Goal: Use online tool/utility: Utilize a website feature to perform a specific function

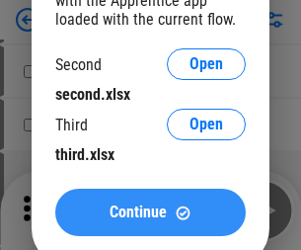
click at [150, 212] on span "Continue" at bounding box center [138, 212] width 57 height 16
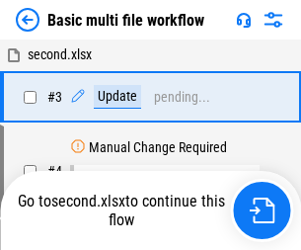
scroll to position [80, 0]
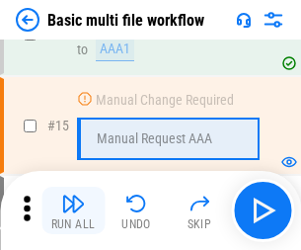
click at [73, 210] on img "button" at bounding box center [73, 204] width 24 height 24
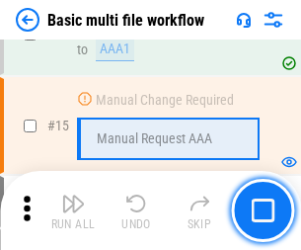
scroll to position [1175, 0]
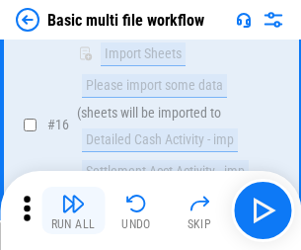
click at [73, 210] on img "button" at bounding box center [73, 204] width 24 height 24
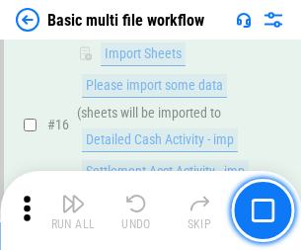
scroll to position [1314, 0]
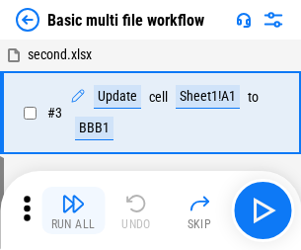
click at [73, 210] on img "button" at bounding box center [73, 204] width 24 height 24
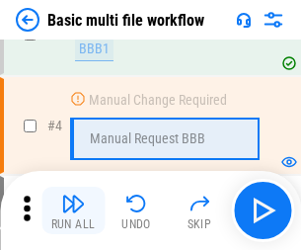
click at [73, 210] on img "button" at bounding box center [73, 204] width 24 height 24
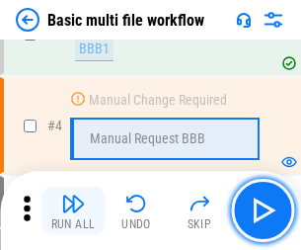
click at [73, 210] on img "button" at bounding box center [73, 204] width 24 height 24
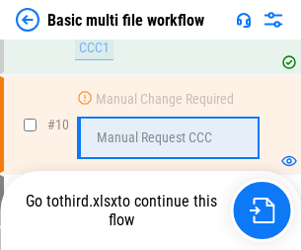
scroll to position [1175, 0]
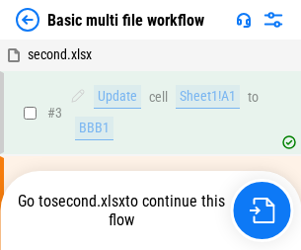
scroll to position [80, 0]
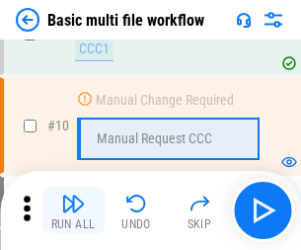
click at [73, 210] on img "button" at bounding box center [73, 204] width 24 height 24
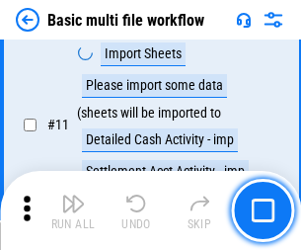
click at [73, 210] on img "button" at bounding box center [73, 204] width 24 height 24
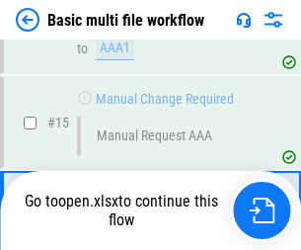
scroll to position [1175, 0]
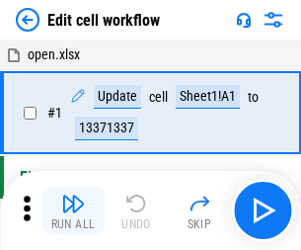
click at [73, 210] on img "button" at bounding box center [73, 204] width 24 height 24
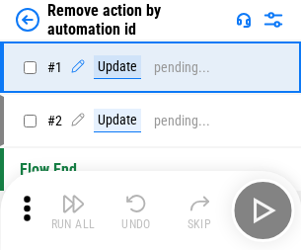
click at [73, 210] on img "button" at bounding box center [73, 204] width 24 height 24
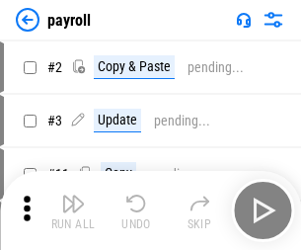
click at [73, 210] on img "button" at bounding box center [73, 204] width 24 height 24
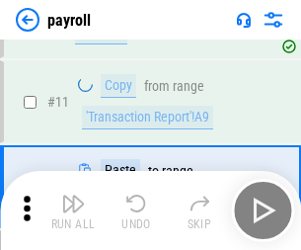
scroll to position [143, 0]
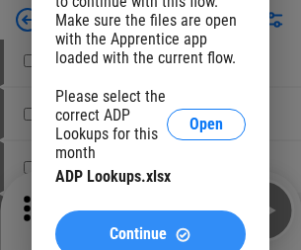
click at [150, 226] on span "Continue" at bounding box center [138, 234] width 57 height 16
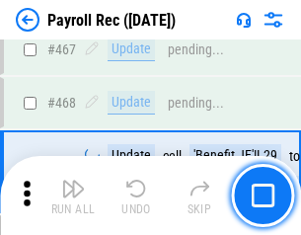
scroll to position [10525, 0]
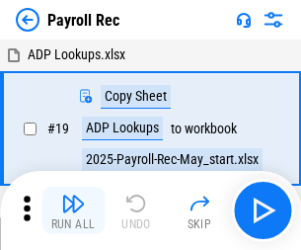
click at [73, 210] on img "button" at bounding box center [73, 204] width 24 height 24
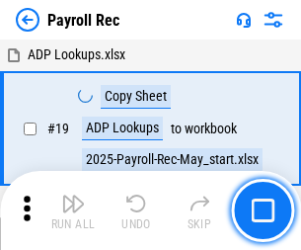
scroll to position [120, 0]
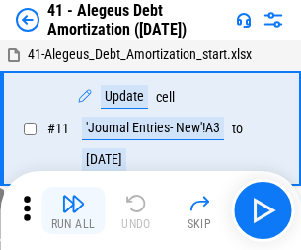
click at [73, 210] on img "button" at bounding box center [73, 204] width 24 height 24
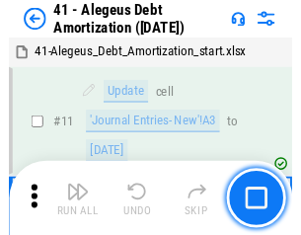
scroll to position [244, 0]
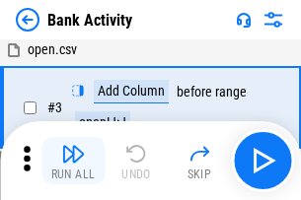
click at [73, 161] on img "button" at bounding box center [73, 154] width 24 height 24
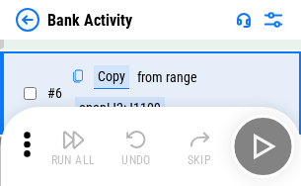
scroll to position [105, 0]
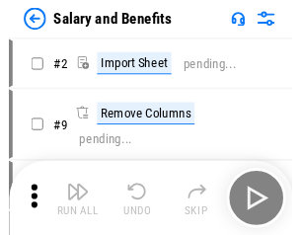
scroll to position [27, 0]
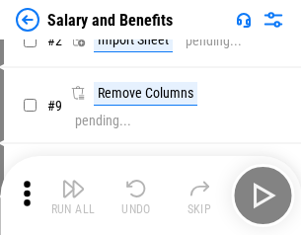
click at [73, 196] on img "button" at bounding box center [73, 189] width 24 height 24
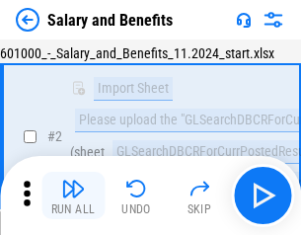
click at [73, 196] on img "button" at bounding box center [73, 189] width 24 height 24
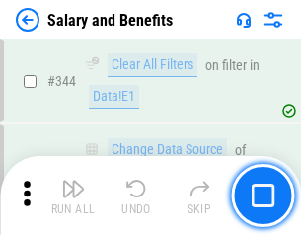
scroll to position [9247, 0]
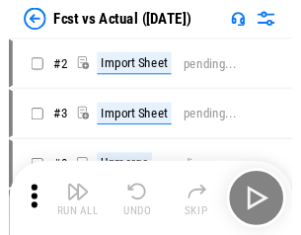
scroll to position [26, 0]
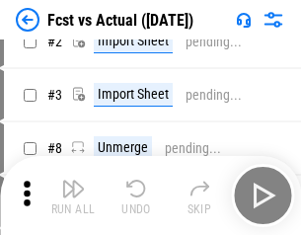
click at [73, 196] on img "button" at bounding box center [73, 189] width 24 height 24
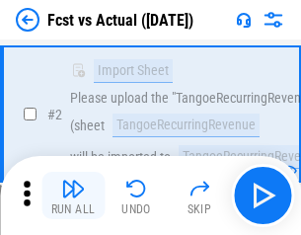
click at [73, 196] on img "button" at bounding box center [73, 189] width 24 height 24
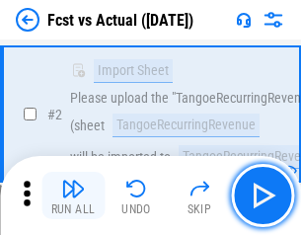
scroll to position [185, 0]
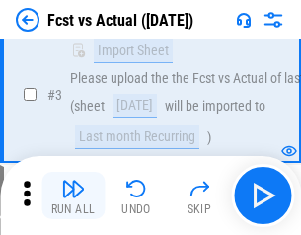
click at [73, 196] on img "button" at bounding box center [73, 189] width 24 height 24
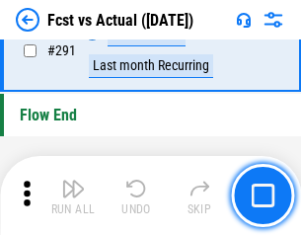
scroll to position [9346, 0]
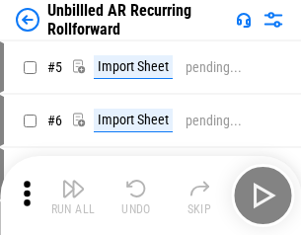
click at [73, 196] on img "button" at bounding box center [73, 189] width 24 height 24
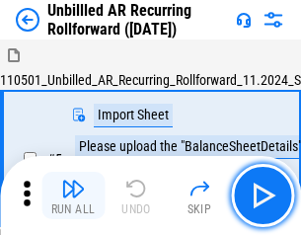
scroll to position [42, 0]
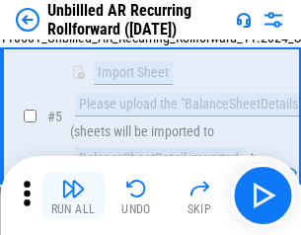
click at [73, 196] on img "button" at bounding box center [73, 189] width 24 height 24
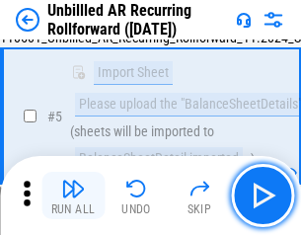
scroll to position [186, 0]
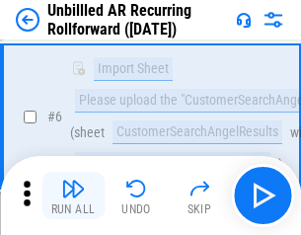
click at [73, 196] on img "button" at bounding box center [73, 189] width 24 height 24
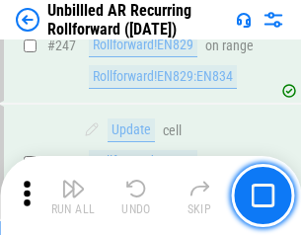
scroll to position [6708, 0]
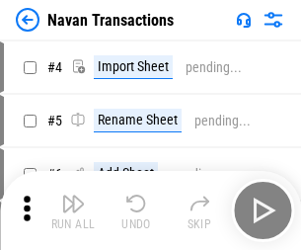
click at [73, 196] on img "button" at bounding box center [73, 204] width 24 height 24
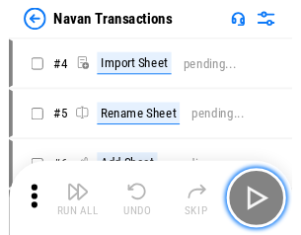
scroll to position [32, 0]
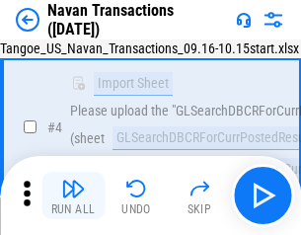
click at [73, 196] on img "button" at bounding box center [73, 189] width 24 height 24
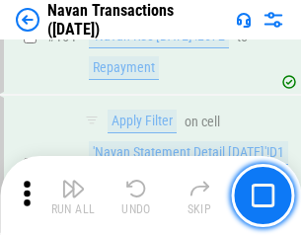
scroll to position [6403, 0]
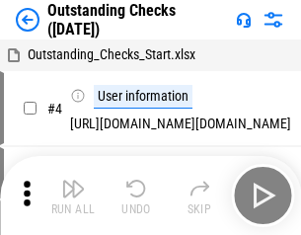
click at [73, 196] on img "button" at bounding box center [73, 189] width 24 height 24
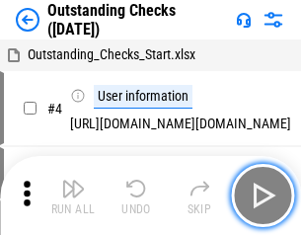
scroll to position [83, 0]
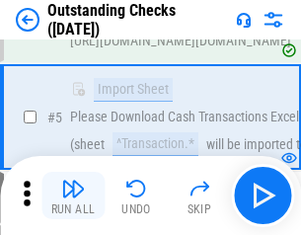
click at [73, 196] on img "button" at bounding box center [73, 189] width 24 height 24
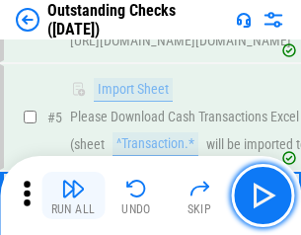
scroll to position [206, 0]
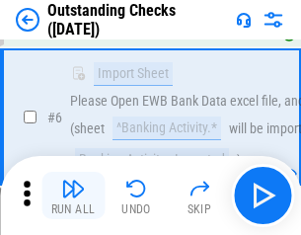
click at [73, 196] on img "button" at bounding box center [73, 189] width 24 height 24
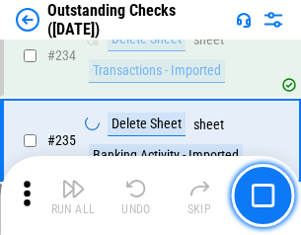
scroll to position [5997, 0]
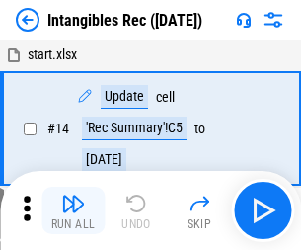
click at [73, 210] on img "button" at bounding box center [73, 204] width 24 height 24
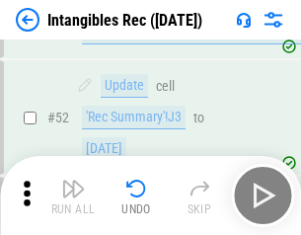
scroll to position [769, 0]
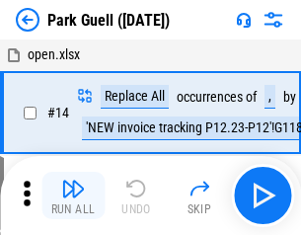
click at [73, 196] on img "button" at bounding box center [73, 189] width 24 height 24
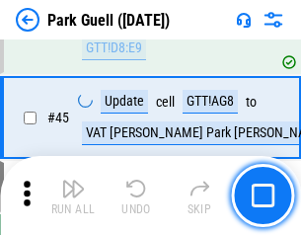
scroll to position [2470, 0]
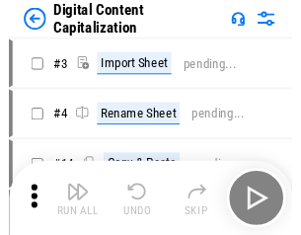
scroll to position [42, 0]
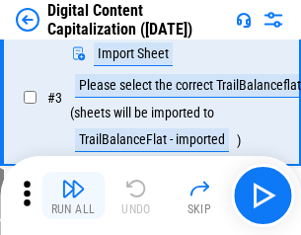
click at [73, 196] on img "button" at bounding box center [73, 189] width 24 height 24
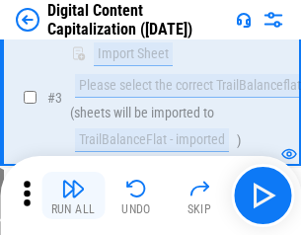
click at [73, 196] on img "button" at bounding box center [73, 189] width 24 height 24
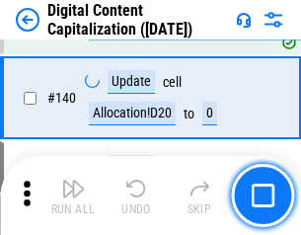
scroll to position [2080, 0]
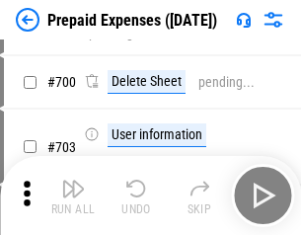
click at [73, 196] on img "button" at bounding box center [73, 189] width 24 height 24
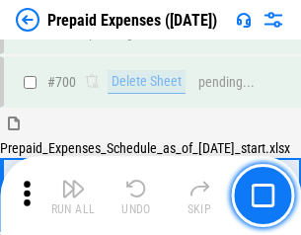
scroll to position [5314, 0]
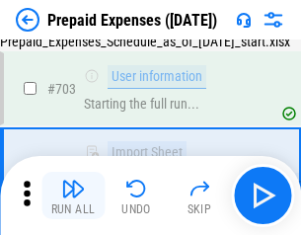
click at [73, 196] on img "button" at bounding box center [73, 189] width 24 height 24
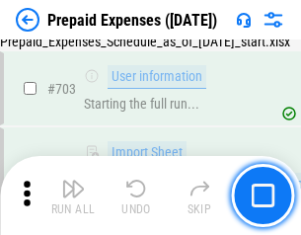
scroll to position [5430, 0]
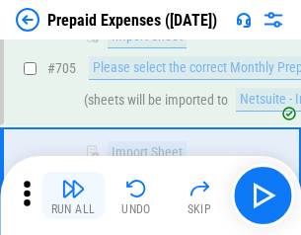
click at [73, 196] on img "button" at bounding box center [73, 189] width 24 height 24
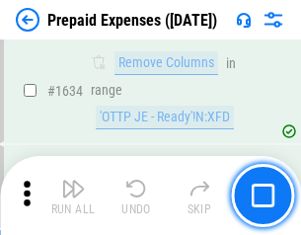
scroll to position [19228, 0]
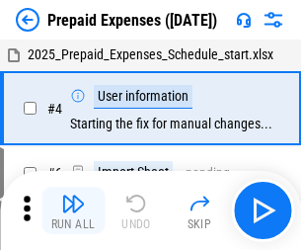
click at [73, 210] on img "button" at bounding box center [73, 204] width 24 height 24
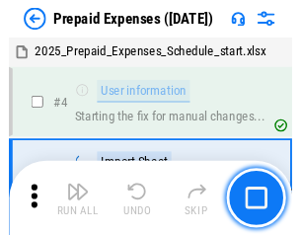
scroll to position [87, 0]
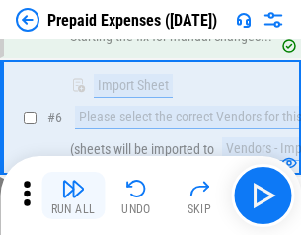
click at [73, 196] on img "button" at bounding box center [73, 189] width 24 height 24
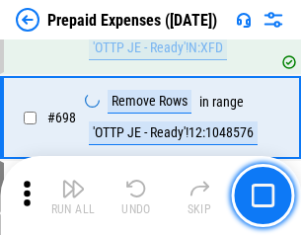
scroll to position [6877, 0]
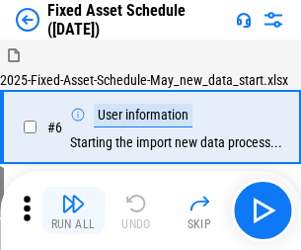
click at [73, 210] on img "button" at bounding box center [73, 204] width 24 height 24
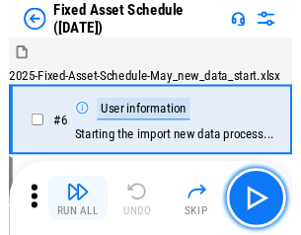
scroll to position [107, 0]
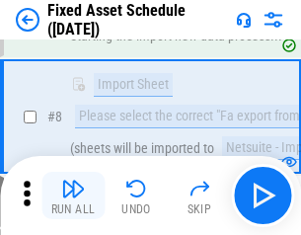
click at [73, 196] on img "button" at bounding box center [73, 189] width 24 height 24
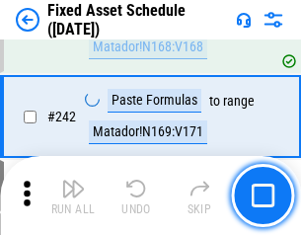
scroll to position [6117, 0]
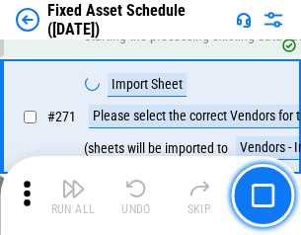
click at [73, 196] on img "button" at bounding box center [73, 189] width 24 height 24
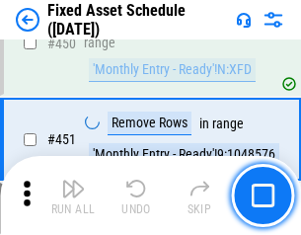
scroll to position [8828, 0]
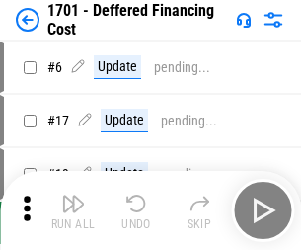
click at [73, 210] on img "button" at bounding box center [73, 204] width 24 height 24
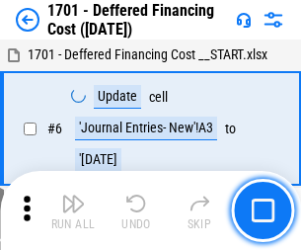
scroll to position [237, 0]
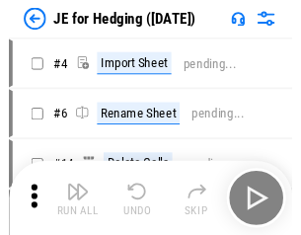
scroll to position [3, 0]
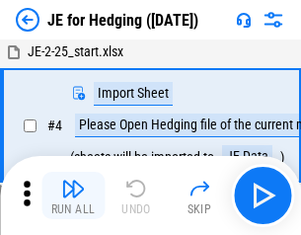
click at [73, 196] on img "button" at bounding box center [73, 189] width 24 height 24
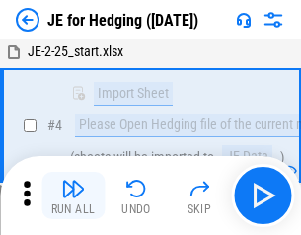
click at [73, 196] on img "button" at bounding box center [73, 189] width 24 height 24
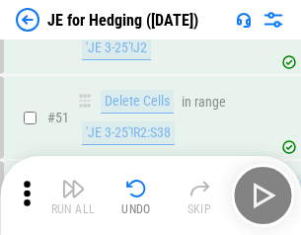
scroll to position [1279, 0]
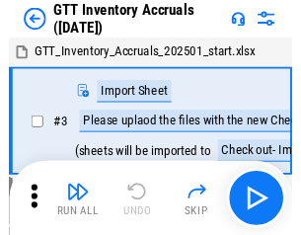
scroll to position [3, 0]
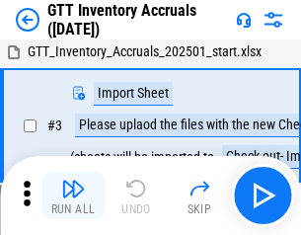
click at [73, 196] on img "button" at bounding box center [73, 189] width 24 height 24
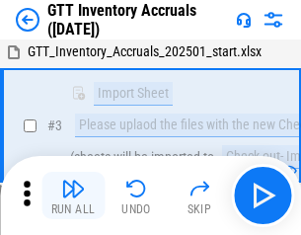
click at [73, 196] on img "button" at bounding box center [73, 189] width 24 height 24
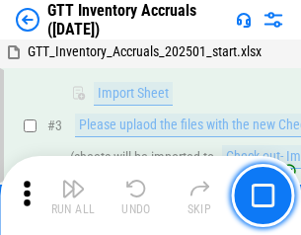
scroll to position [127, 0]
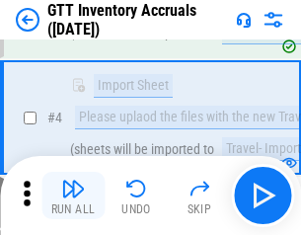
click at [73, 196] on img "button" at bounding box center [73, 189] width 24 height 24
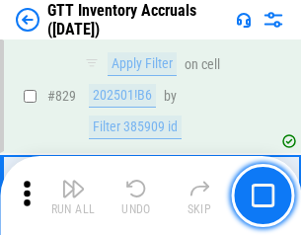
scroll to position [14990, 0]
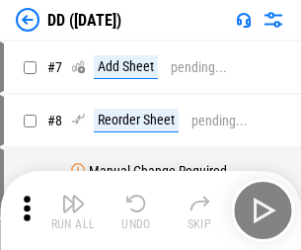
click at [73, 210] on img "button" at bounding box center [73, 204] width 24 height 24
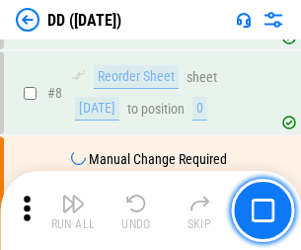
scroll to position [191, 0]
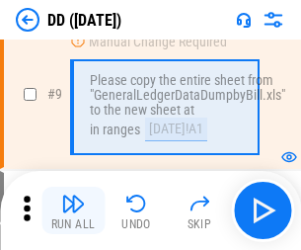
click at [73, 210] on img "button" at bounding box center [73, 204] width 24 height 24
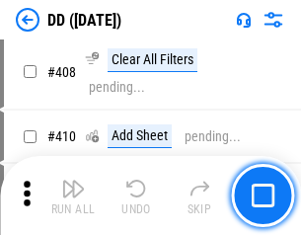
scroll to position [8836, 0]
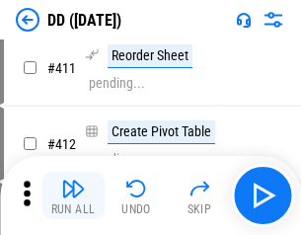
click at [73, 196] on img "button" at bounding box center [73, 189] width 24 height 24
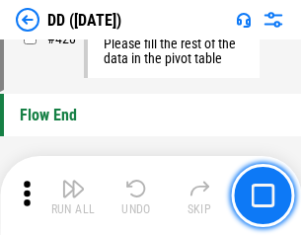
scroll to position [9452, 0]
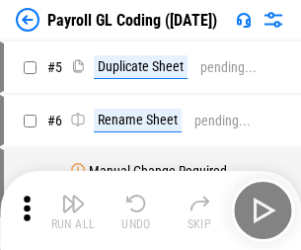
click at [73, 210] on img "button" at bounding box center [73, 204] width 24 height 24
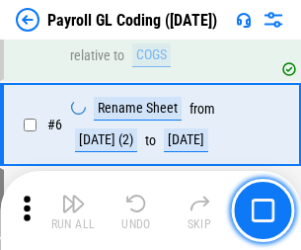
scroll to position [237, 0]
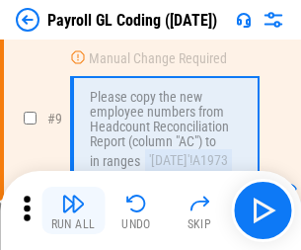
click at [73, 210] on img "button" at bounding box center [73, 204] width 24 height 24
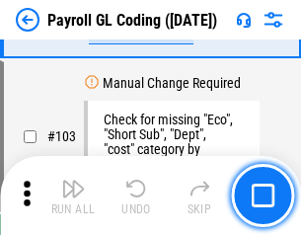
scroll to position [4633, 0]
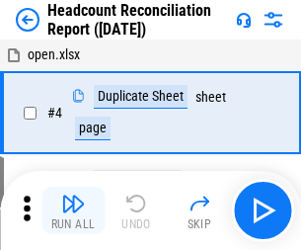
click at [73, 210] on img "button" at bounding box center [73, 204] width 24 height 24
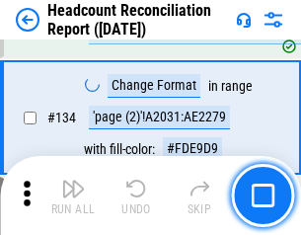
scroll to position [2374, 0]
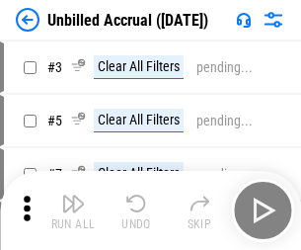
click at [73, 210] on img "button" at bounding box center [73, 204] width 24 height 24
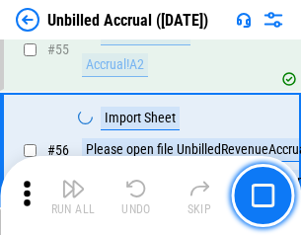
scroll to position [2062, 0]
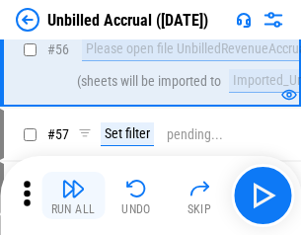
click at [73, 196] on img "button" at bounding box center [73, 189] width 24 height 24
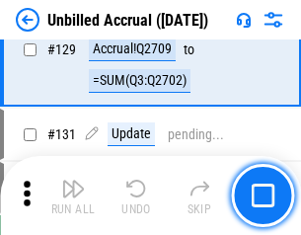
scroll to position [5882, 0]
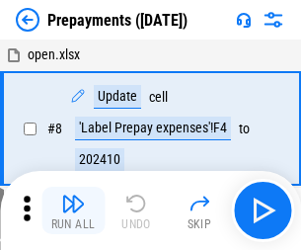
click at [73, 210] on img "button" at bounding box center [73, 204] width 24 height 24
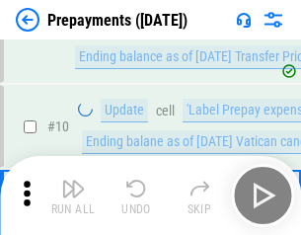
scroll to position [123, 0]
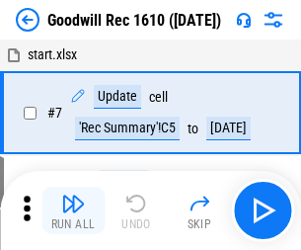
click at [73, 210] on img "button" at bounding box center [73, 204] width 24 height 24
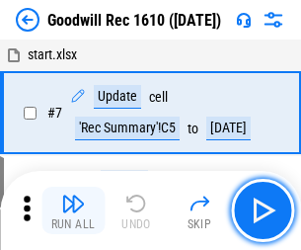
scroll to position [338, 0]
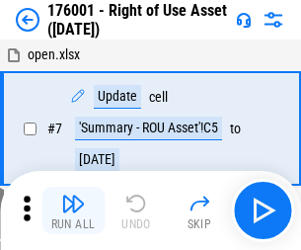
click at [73, 210] on img "button" at bounding box center [73, 204] width 24 height 24
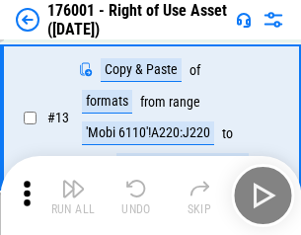
scroll to position [127, 0]
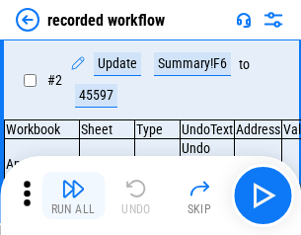
click at [73, 196] on img "button" at bounding box center [73, 189] width 24 height 24
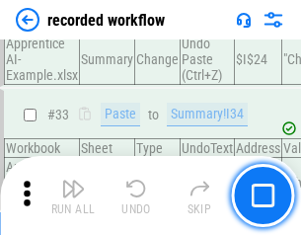
scroll to position [6173, 0]
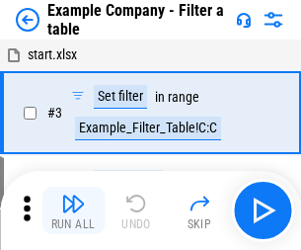
click at [73, 210] on img "button" at bounding box center [73, 204] width 24 height 24
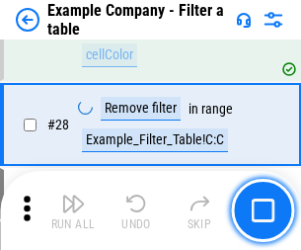
scroll to position [1807, 0]
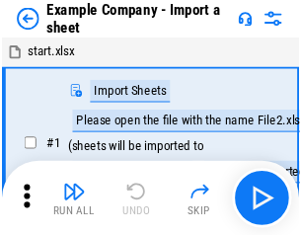
scroll to position [31, 0]
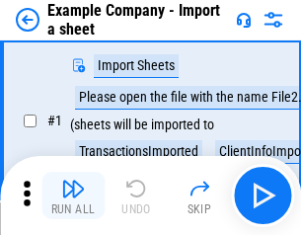
click at [73, 196] on img "button" at bounding box center [73, 189] width 24 height 24
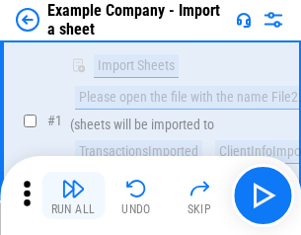
click at [73, 196] on img "button" at bounding box center [73, 189] width 24 height 24
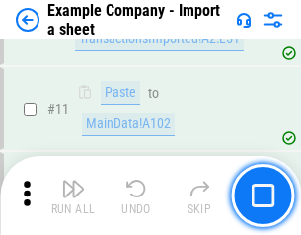
scroll to position [436, 0]
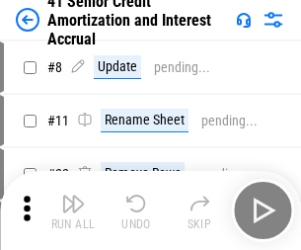
click at [73, 196] on img "button" at bounding box center [73, 204] width 24 height 24
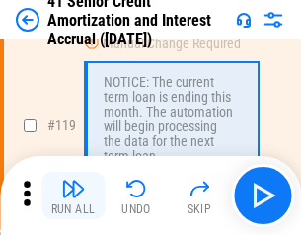
click at [73, 196] on img "button" at bounding box center [73, 189] width 24 height 24
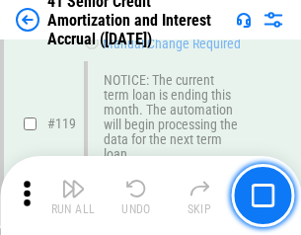
scroll to position [1863, 0]
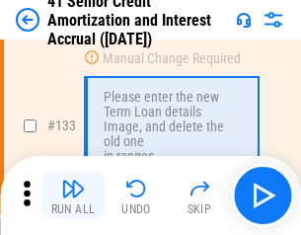
click at [73, 196] on img "button" at bounding box center [73, 189] width 24 height 24
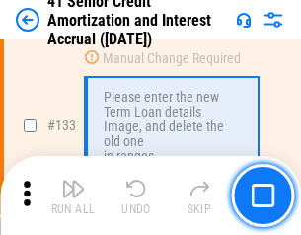
scroll to position [2064, 0]
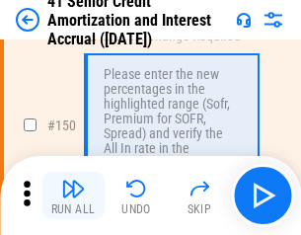
click at [73, 196] on img "button" at bounding box center [73, 189] width 24 height 24
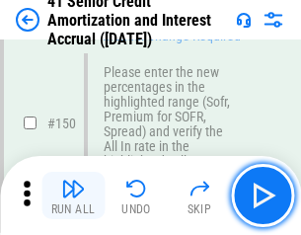
scroll to position [2271, 0]
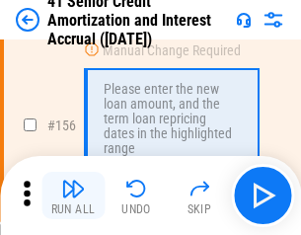
click at [73, 196] on img "button" at bounding box center [73, 189] width 24 height 24
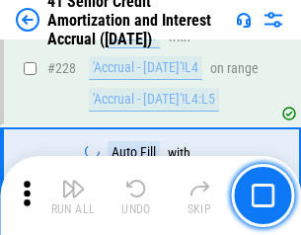
scroll to position [4423, 0]
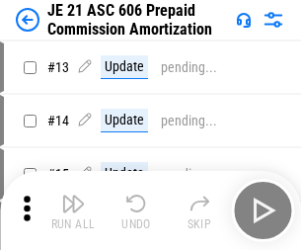
click at [73, 196] on img "button" at bounding box center [73, 204] width 24 height 24
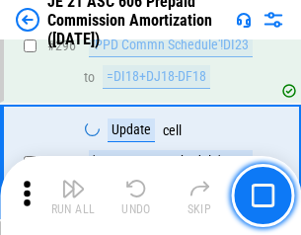
scroll to position [3634, 0]
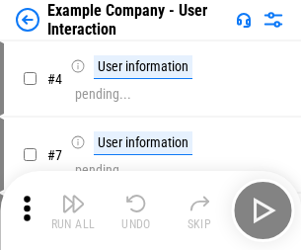
click at [73, 196] on img "button" at bounding box center [73, 204] width 24 height 24
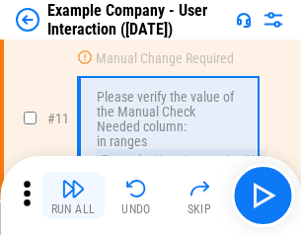
click at [73, 196] on img "button" at bounding box center [73, 189] width 24 height 24
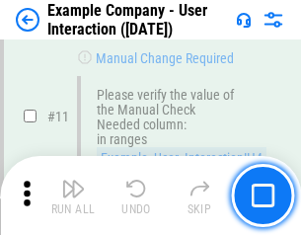
scroll to position [428, 0]
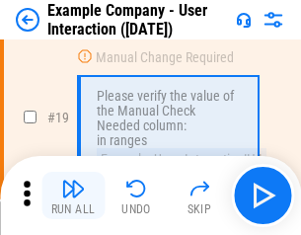
click at [73, 196] on img "button" at bounding box center [73, 189] width 24 height 24
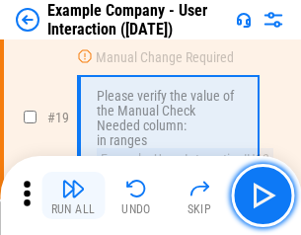
click at [73, 196] on img "button" at bounding box center [73, 189] width 24 height 24
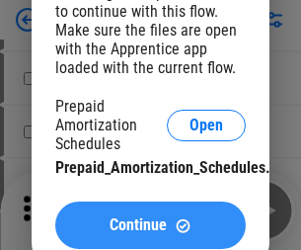
click at [150, 225] on span "Continue" at bounding box center [138, 225] width 57 height 16
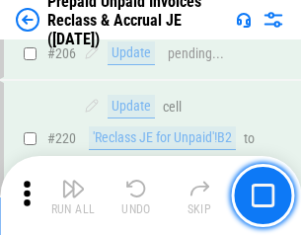
scroll to position [2560, 0]
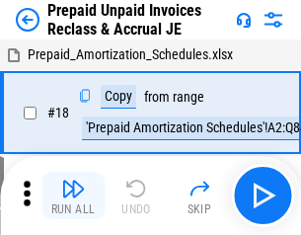
click at [73, 196] on img "button" at bounding box center [73, 189] width 24 height 24
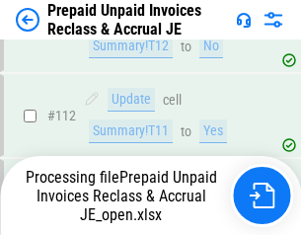
scroll to position [1612, 0]
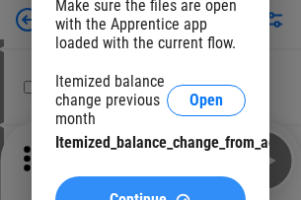
click at [150, 193] on span "Continue" at bounding box center [138, 201] width 57 height 16
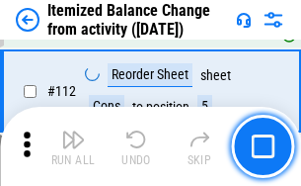
scroll to position [3303, 0]
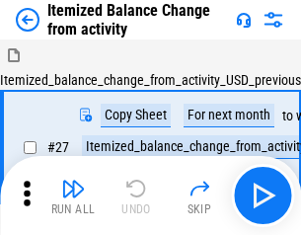
scroll to position [31, 0]
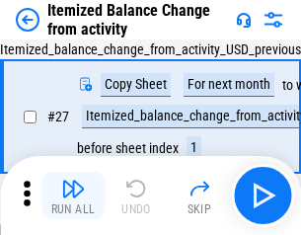
click at [73, 196] on img "button" at bounding box center [73, 189] width 24 height 24
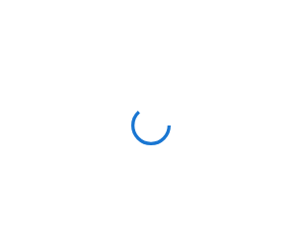
scroll to position [9, 0]
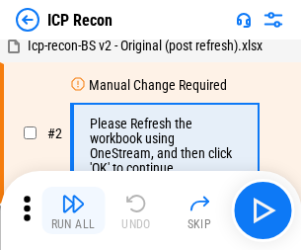
click at [73, 210] on img "button" at bounding box center [73, 204] width 24 height 24
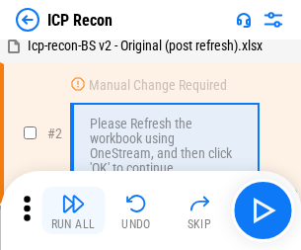
click at [73, 210] on img "button" at bounding box center [73, 204] width 24 height 24
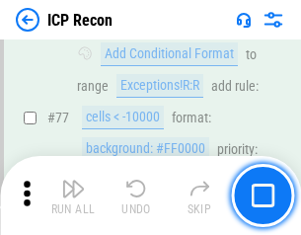
scroll to position [1774, 0]
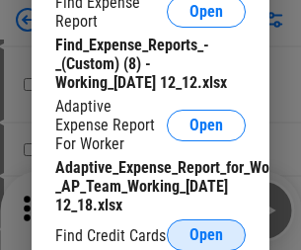
click at [206, 234] on span "Open" at bounding box center [207, 235] width 34 height 16
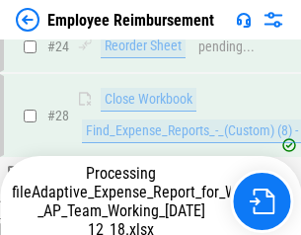
scroll to position [923, 0]
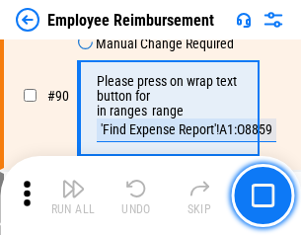
click at [73, 196] on img "button" at bounding box center [73, 189] width 24 height 24
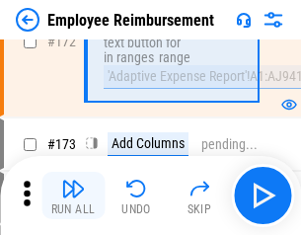
click at [73, 196] on img "button" at bounding box center [73, 189] width 24 height 24
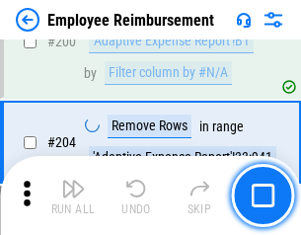
scroll to position [4997, 0]
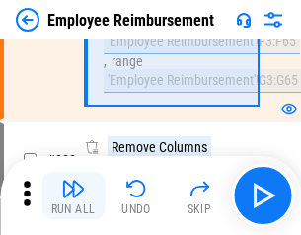
click at [73, 196] on img "button" at bounding box center [73, 189] width 24 height 24
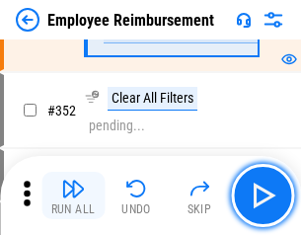
click at [73, 196] on img "button" at bounding box center [73, 189] width 24 height 24
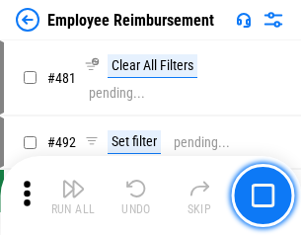
scroll to position [12074, 0]
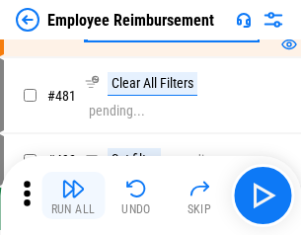
click at [73, 196] on img "button" at bounding box center [73, 189] width 24 height 24
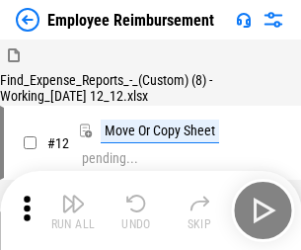
scroll to position [67, 0]
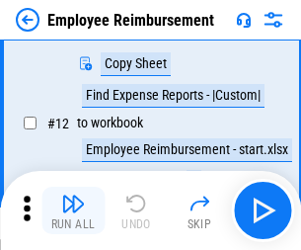
click at [73, 210] on img "button" at bounding box center [73, 204] width 24 height 24
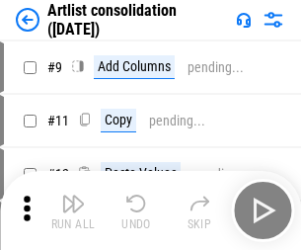
click at [73, 210] on img "button" at bounding box center [73, 204] width 24 height 24
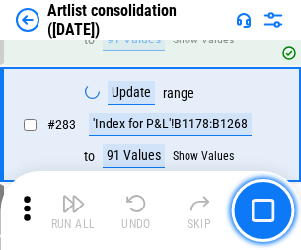
scroll to position [8167, 0]
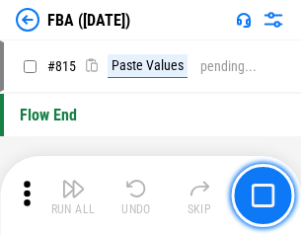
scroll to position [17679, 0]
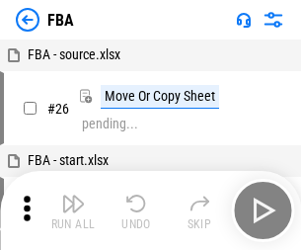
scroll to position [20, 0]
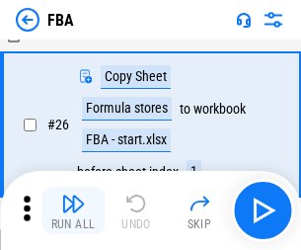
click at [73, 210] on img "button" at bounding box center [73, 204] width 24 height 24
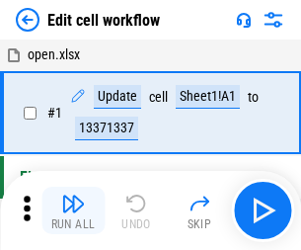
click at [73, 210] on img "button" at bounding box center [73, 204] width 24 height 24
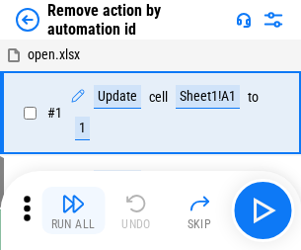
click at [73, 210] on img "button" at bounding box center [73, 204] width 24 height 24
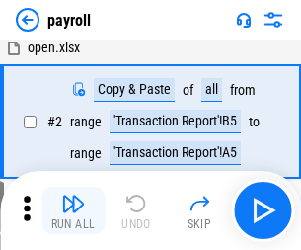
click at [73, 210] on img "button" at bounding box center [73, 204] width 24 height 24
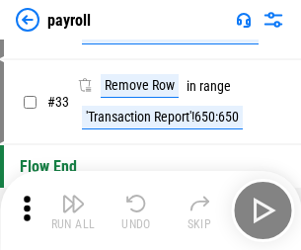
scroll to position [244, 0]
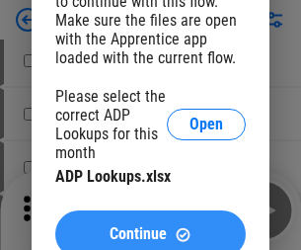
click at [150, 226] on span "Continue" at bounding box center [138, 234] width 57 height 16
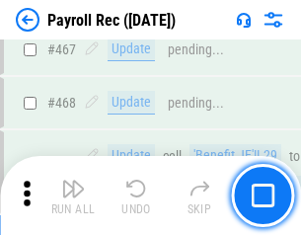
scroll to position [10525, 0]
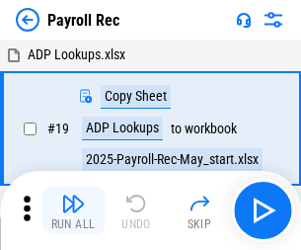
click at [73, 210] on img "button" at bounding box center [73, 204] width 24 height 24
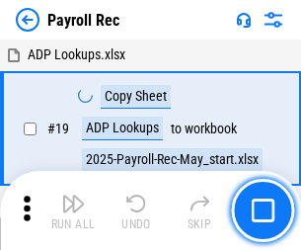
scroll to position [120, 0]
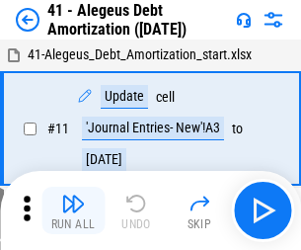
click at [73, 210] on img "button" at bounding box center [73, 204] width 24 height 24
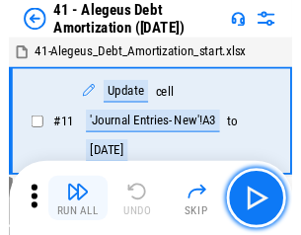
scroll to position [244, 0]
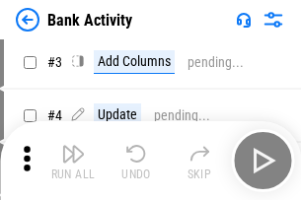
click at [73, 161] on img "button" at bounding box center [73, 154] width 24 height 24
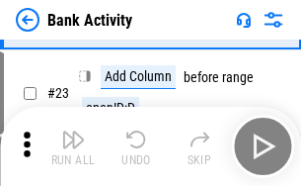
scroll to position [529, 0]
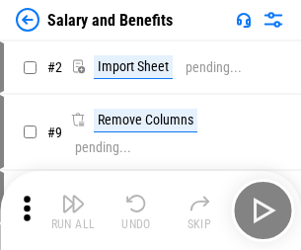
click at [73, 196] on img "button" at bounding box center [73, 204] width 24 height 24
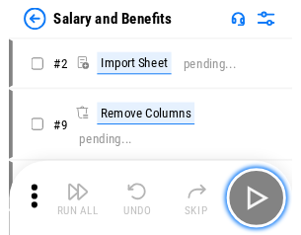
scroll to position [27, 0]
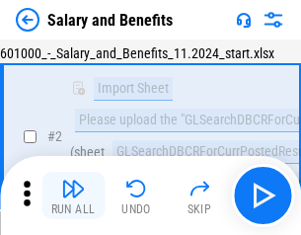
click at [73, 196] on img "button" at bounding box center [73, 189] width 24 height 24
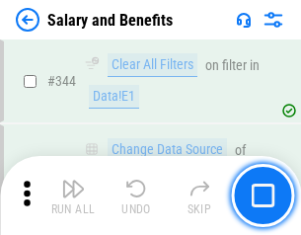
scroll to position [9247, 0]
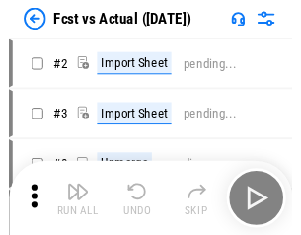
scroll to position [26, 0]
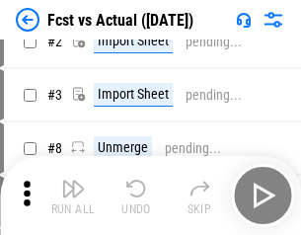
click at [73, 196] on img "button" at bounding box center [73, 189] width 24 height 24
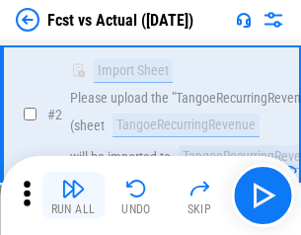
click at [73, 196] on img "button" at bounding box center [73, 189] width 24 height 24
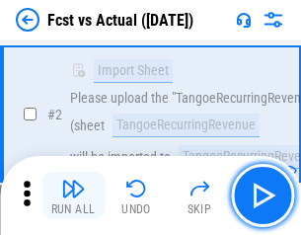
scroll to position [185, 0]
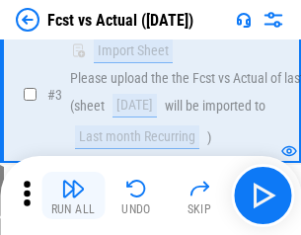
click at [73, 196] on img "button" at bounding box center [73, 189] width 24 height 24
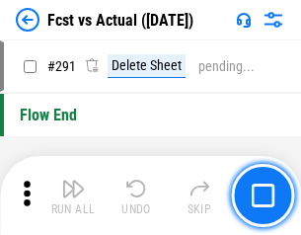
scroll to position [9346, 0]
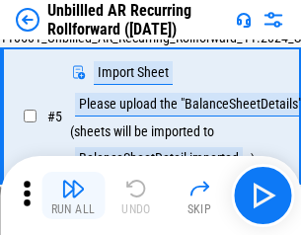
click at [73, 196] on img "button" at bounding box center [73, 189] width 24 height 24
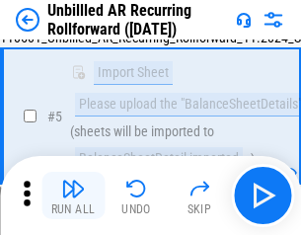
click at [73, 196] on img "button" at bounding box center [73, 189] width 24 height 24
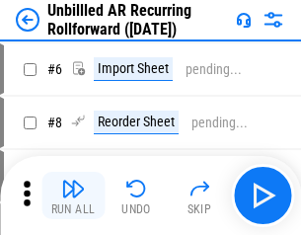
click at [73, 196] on img "button" at bounding box center [73, 189] width 24 height 24
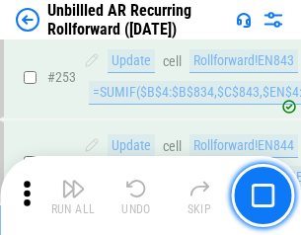
scroll to position [6708, 0]
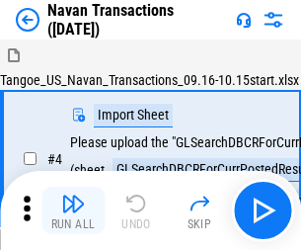
click at [73, 196] on img "button" at bounding box center [73, 204] width 24 height 24
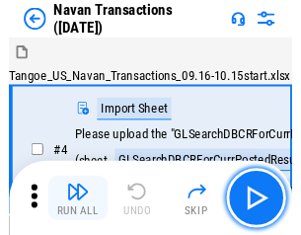
scroll to position [32, 0]
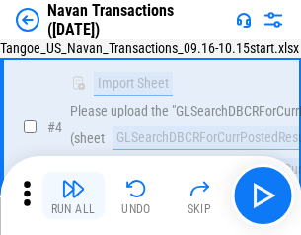
click at [73, 196] on img "button" at bounding box center [73, 189] width 24 height 24
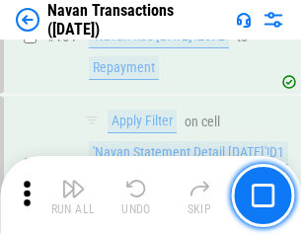
scroll to position [6403, 0]
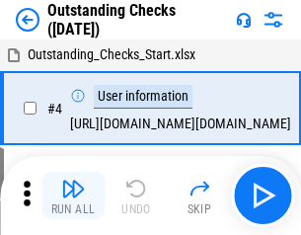
click at [73, 196] on img "button" at bounding box center [73, 189] width 24 height 24
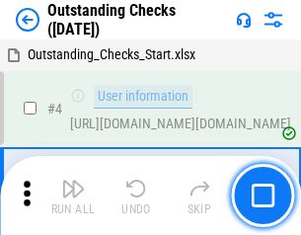
scroll to position [83, 0]
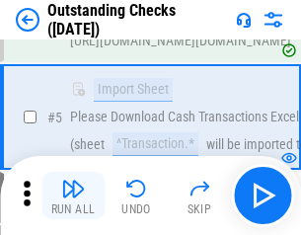
click at [73, 196] on img "button" at bounding box center [73, 189] width 24 height 24
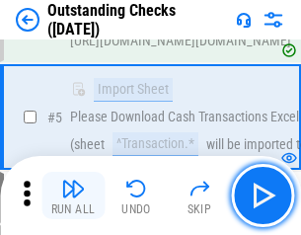
scroll to position [206, 0]
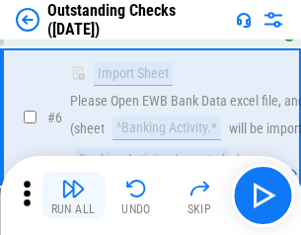
click at [73, 196] on img "button" at bounding box center [73, 189] width 24 height 24
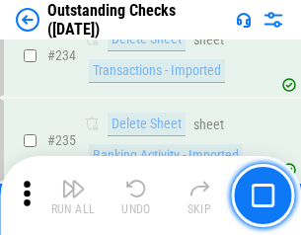
scroll to position [5997, 0]
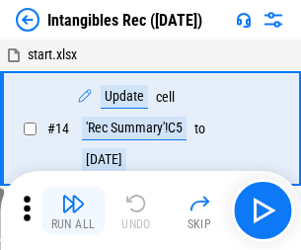
click at [73, 210] on img "button" at bounding box center [73, 204] width 24 height 24
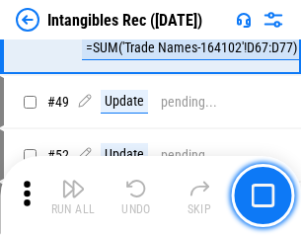
scroll to position [769, 0]
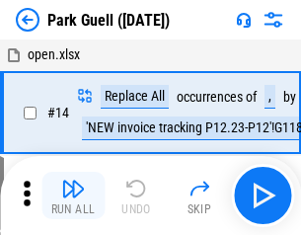
click at [73, 196] on img "button" at bounding box center [73, 189] width 24 height 24
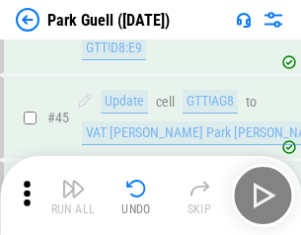
scroll to position [2470, 0]
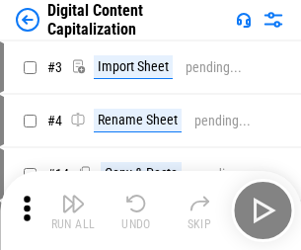
click at [73, 196] on img "button" at bounding box center [73, 204] width 24 height 24
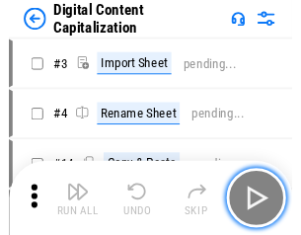
scroll to position [42, 0]
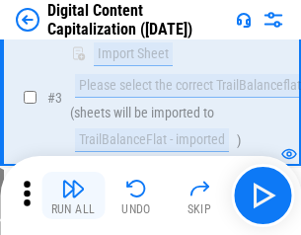
click at [73, 196] on img "button" at bounding box center [73, 189] width 24 height 24
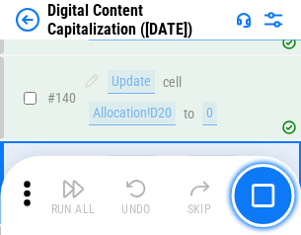
scroll to position [2080, 0]
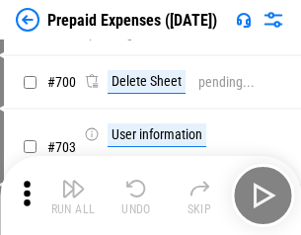
click at [73, 196] on img "button" at bounding box center [73, 189] width 24 height 24
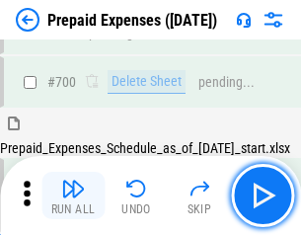
scroll to position [5314, 0]
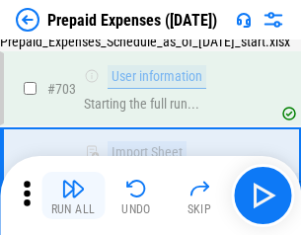
click at [73, 196] on img "button" at bounding box center [73, 189] width 24 height 24
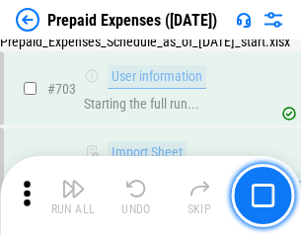
scroll to position [5430, 0]
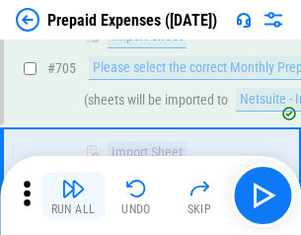
click at [73, 196] on img "button" at bounding box center [73, 189] width 24 height 24
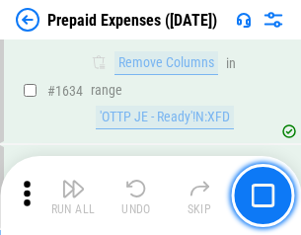
scroll to position [19228, 0]
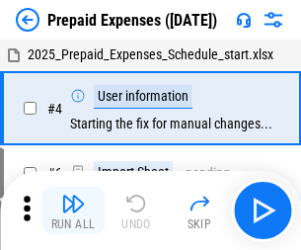
click at [73, 210] on img "button" at bounding box center [73, 204] width 24 height 24
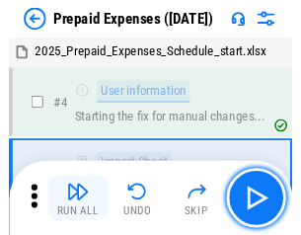
scroll to position [87, 0]
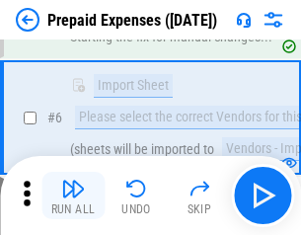
click at [73, 196] on img "button" at bounding box center [73, 189] width 24 height 24
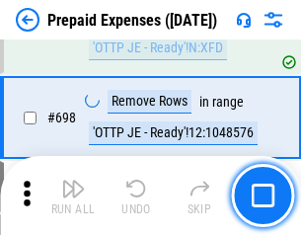
scroll to position [6877, 0]
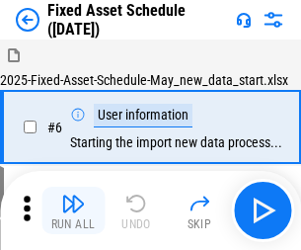
click at [73, 210] on img "button" at bounding box center [73, 204] width 24 height 24
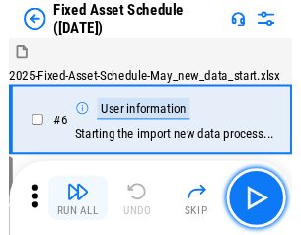
scroll to position [107, 0]
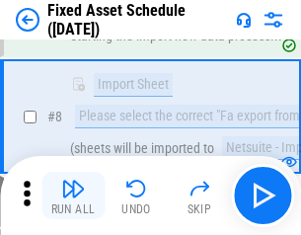
click at [73, 196] on img "button" at bounding box center [73, 189] width 24 height 24
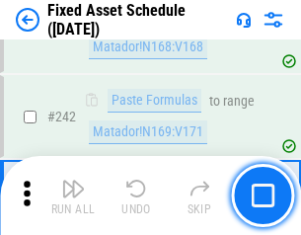
scroll to position [6117, 0]
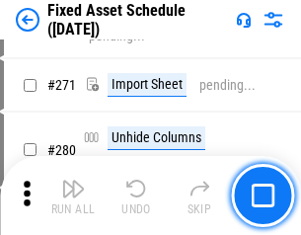
click at [73, 196] on img "button" at bounding box center [73, 189] width 24 height 24
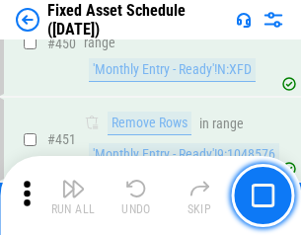
scroll to position [8828, 0]
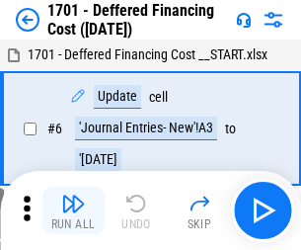
click at [73, 210] on img "button" at bounding box center [73, 204] width 24 height 24
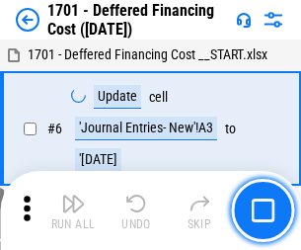
scroll to position [237, 0]
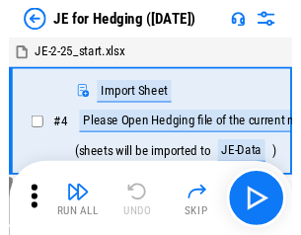
scroll to position [3, 0]
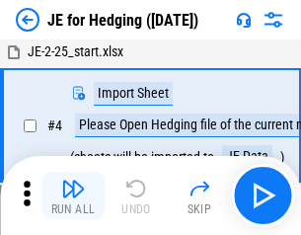
click at [73, 196] on img "button" at bounding box center [73, 189] width 24 height 24
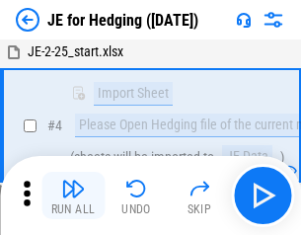
click at [73, 196] on img "button" at bounding box center [73, 189] width 24 height 24
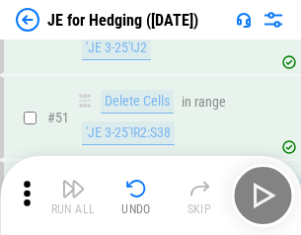
scroll to position [1279, 0]
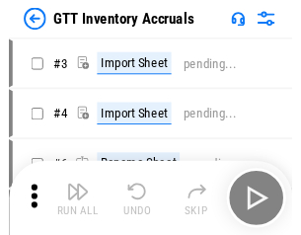
scroll to position [3, 0]
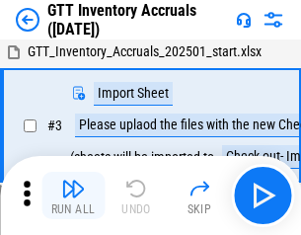
click at [73, 196] on img "button" at bounding box center [73, 189] width 24 height 24
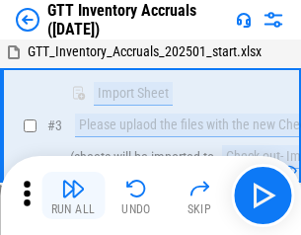
click at [73, 196] on img "button" at bounding box center [73, 189] width 24 height 24
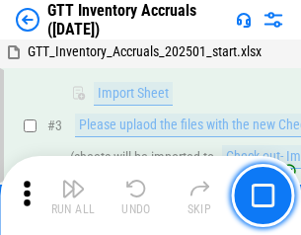
scroll to position [127, 0]
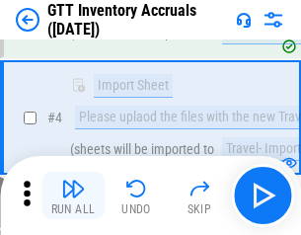
click at [73, 196] on img "button" at bounding box center [73, 189] width 24 height 24
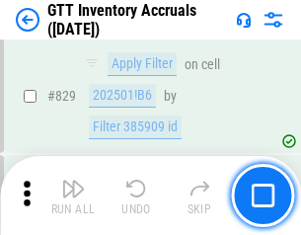
scroll to position [14990, 0]
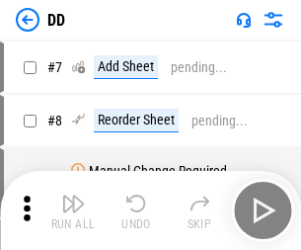
click at [73, 210] on img "button" at bounding box center [73, 204] width 24 height 24
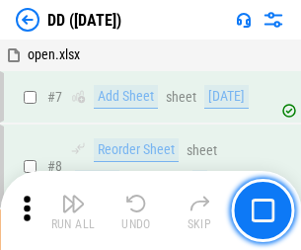
scroll to position [191, 0]
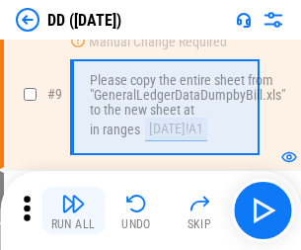
click at [73, 210] on img "button" at bounding box center [73, 204] width 24 height 24
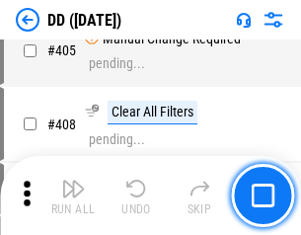
scroll to position [8836, 0]
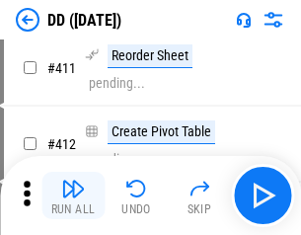
click at [73, 196] on img "button" at bounding box center [73, 189] width 24 height 24
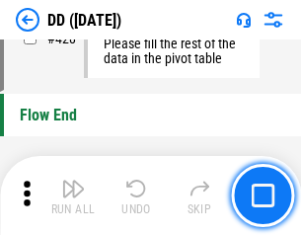
scroll to position [9452, 0]
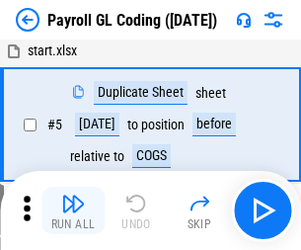
click at [73, 210] on img "button" at bounding box center [73, 204] width 24 height 24
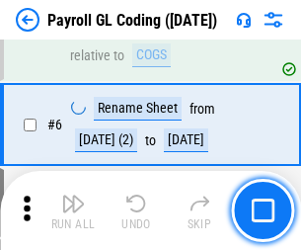
scroll to position [237, 0]
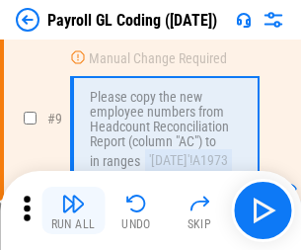
click at [73, 210] on img "button" at bounding box center [73, 204] width 24 height 24
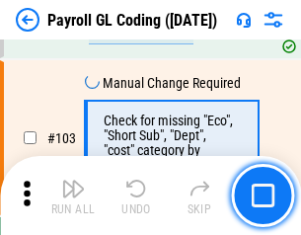
scroll to position [4633, 0]
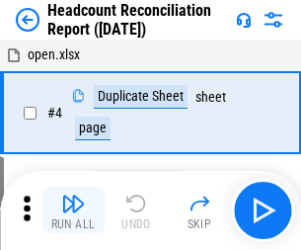
click at [73, 210] on img "button" at bounding box center [73, 204] width 24 height 24
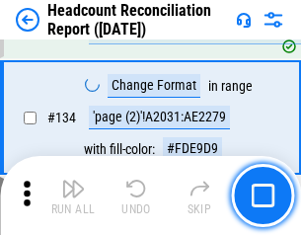
scroll to position [2374, 0]
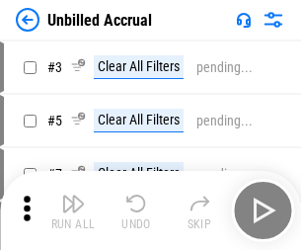
click at [73, 210] on img "button" at bounding box center [73, 204] width 24 height 24
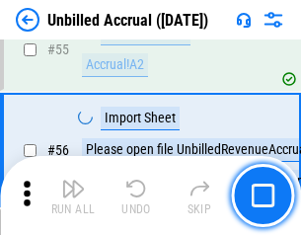
scroll to position [2062, 0]
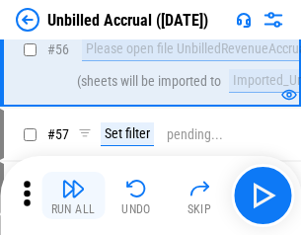
click at [73, 196] on img "button" at bounding box center [73, 189] width 24 height 24
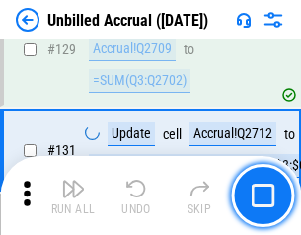
scroll to position [5882, 0]
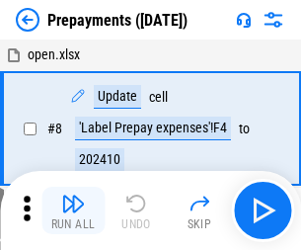
click at [73, 210] on img "button" at bounding box center [73, 204] width 24 height 24
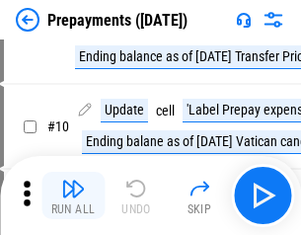
scroll to position [123, 0]
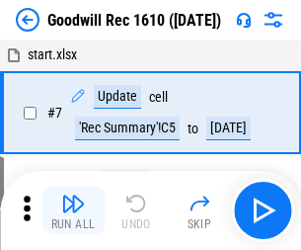
click at [73, 210] on img "button" at bounding box center [73, 204] width 24 height 24
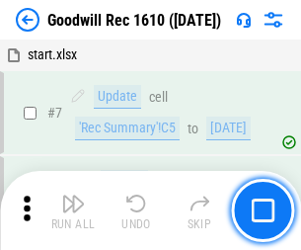
scroll to position [338, 0]
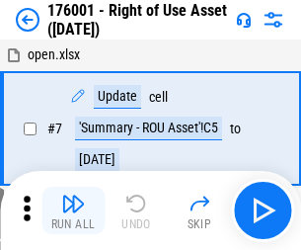
click at [73, 210] on img "button" at bounding box center [73, 204] width 24 height 24
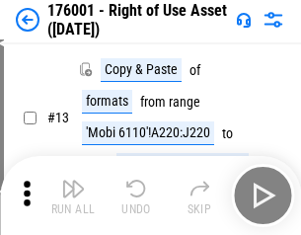
scroll to position [127, 0]
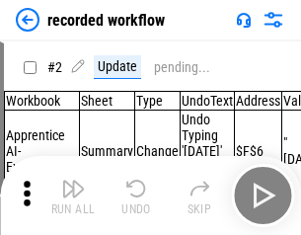
click at [73, 196] on img "button" at bounding box center [73, 189] width 24 height 24
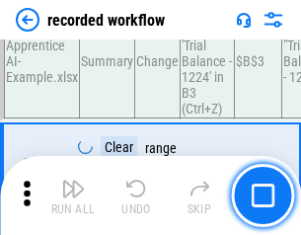
scroll to position [6173, 0]
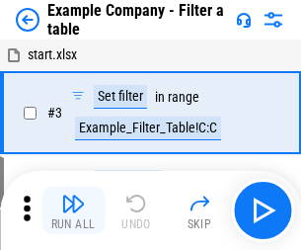
click at [73, 210] on img "button" at bounding box center [73, 204] width 24 height 24
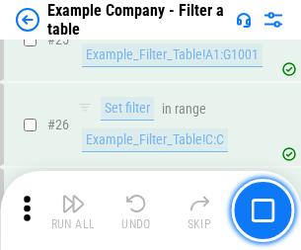
scroll to position [1807, 0]
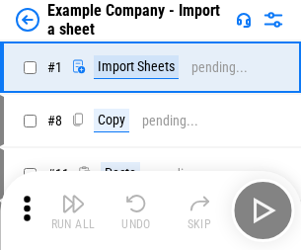
click at [73, 196] on img "button" at bounding box center [73, 204] width 24 height 24
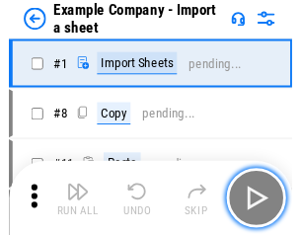
scroll to position [31, 0]
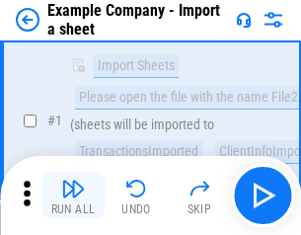
click at [73, 196] on img "button" at bounding box center [73, 189] width 24 height 24
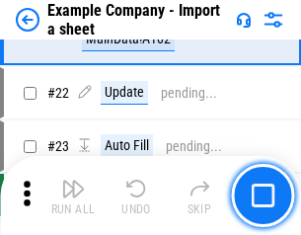
scroll to position [436, 0]
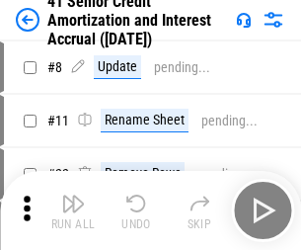
click at [73, 196] on img "button" at bounding box center [73, 204] width 24 height 24
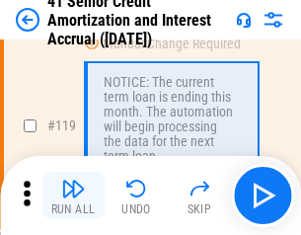
click at [73, 196] on img "button" at bounding box center [73, 189] width 24 height 24
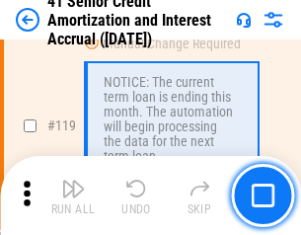
scroll to position [1863, 0]
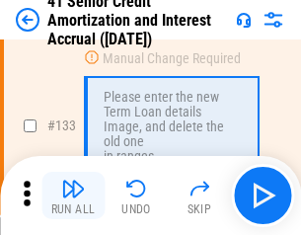
click at [73, 196] on img "button" at bounding box center [73, 189] width 24 height 24
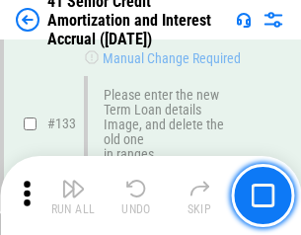
scroll to position [2064, 0]
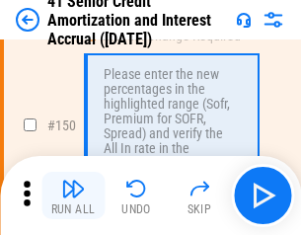
click at [73, 196] on img "button" at bounding box center [73, 189] width 24 height 24
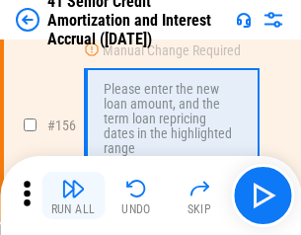
click at [73, 196] on img "button" at bounding box center [73, 189] width 24 height 24
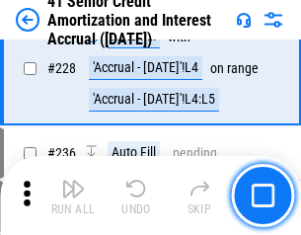
scroll to position [4423, 0]
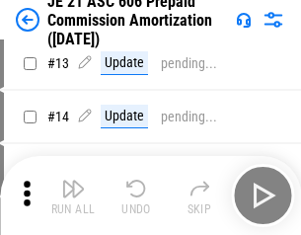
click at [73, 196] on img "button" at bounding box center [73, 189] width 24 height 24
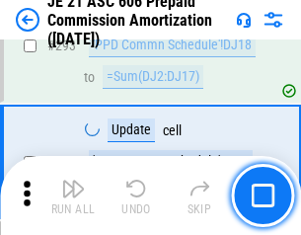
scroll to position [3634, 0]
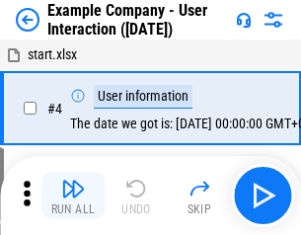
click at [73, 196] on img "button" at bounding box center [73, 189] width 24 height 24
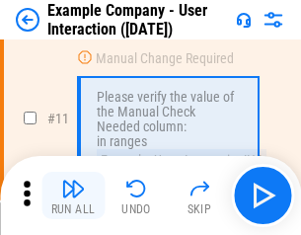
click at [73, 196] on img "button" at bounding box center [73, 189] width 24 height 24
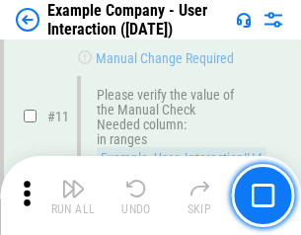
scroll to position [428, 0]
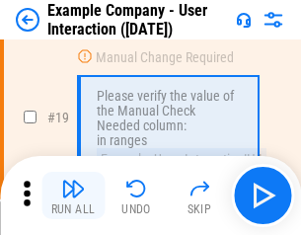
click at [73, 196] on img "button" at bounding box center [73, 189] width 24 height 24
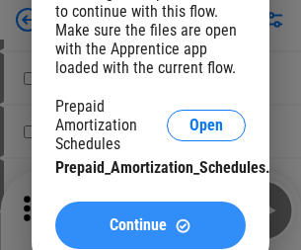
click at [150, 225] on span "Continue" at bounding box center [138, 225] width 57 height 16
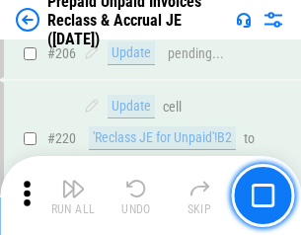
scroll to position [2560, 0]
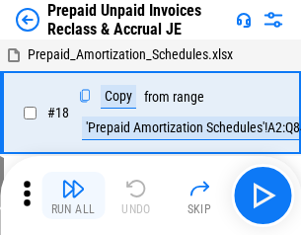
click at [73, 196] on img "button" at bounding box center [73, 189] width 24 height 24
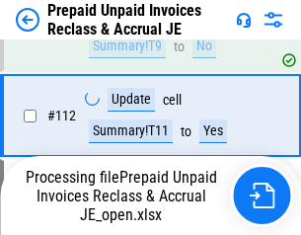
scroll to position [2560, 0]
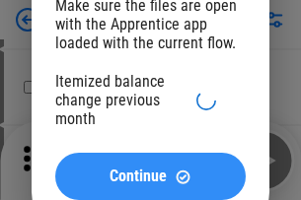
click at [150, 177] on span "Continue" at bounding box center [138, 177] width 57 height 16
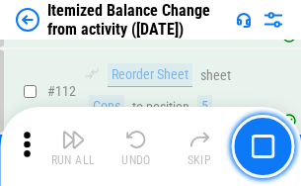
scroll to position [3303, 0]
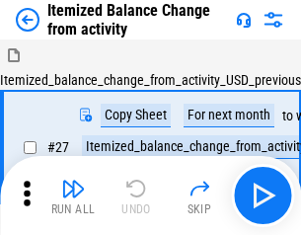
scroll to position [31, 0]
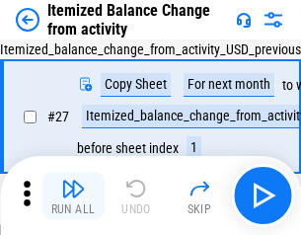
click at [73, 196] on img "button" at bounding box center [73, 189] width 24 height 24
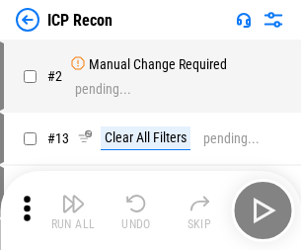
scroll to position [9, 0]
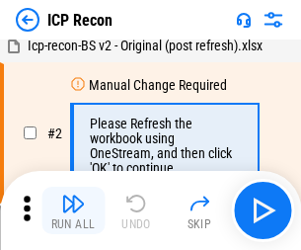
click at [73, 210] on img "button" at bounding box center [73, 204] width 24 height 24
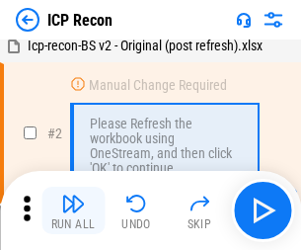
click at [73, 210] on img "button" at bounding box center [73, 204] width 24 height 24
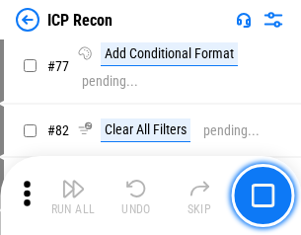
scroll to position [1774, 0]
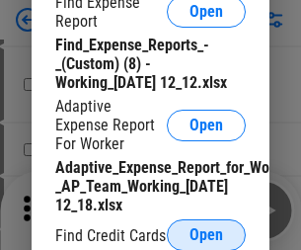
click at [206, 234] on span "Open" at bounding box center [207, 235] width 34 height 16
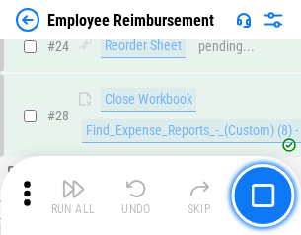
scroll to position [923, 0]
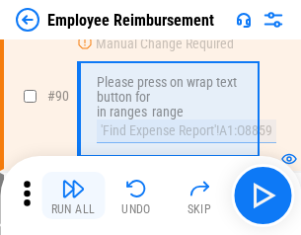
click at [73, 196] on img "button" at bounding box center [73, 189] width 24 height 24
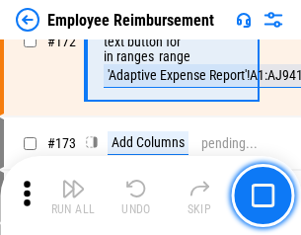
click at [73, 196] on img "button" at bounding box center [73, 189] width 24 height 24
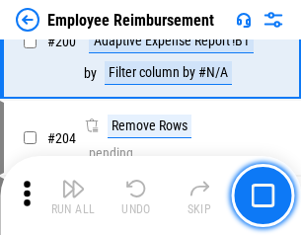
scroll to position [4997, 0]
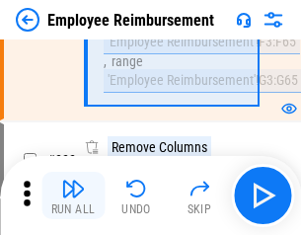
click at [73, 196] on img "button" at bounding box center [73, 189] width 24 height 24
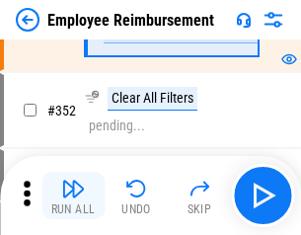
click at [73, 196] on img "button" at bounding box center [73, 189] width 24 height 24
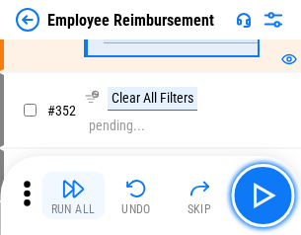
scroll to position [10181, 0]
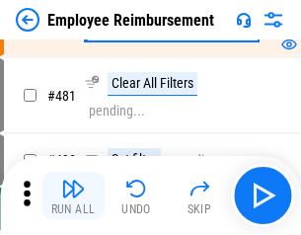
click at [73, 196] on img "button" at bounding box center [73, 189] width 24 height 24
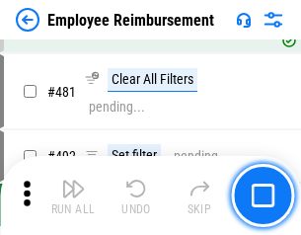
scroll to position [12074, 0]
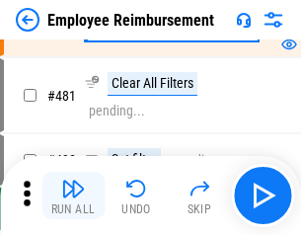
click at [73, 196] on img "button" at bounding box center [73, 189] width 24 height 24
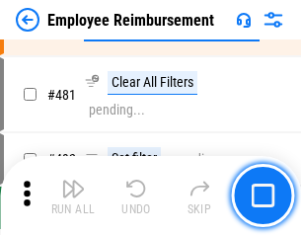
click at [73, 196] on img "button" at bounding box center [73, 189] width 24 height 24
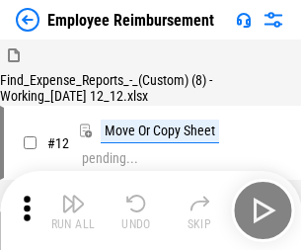
scroll to position [67, 0]
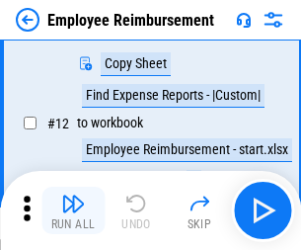
click at [73, 210] on img "button" at bounding box center [73, 204] width 24 height 24
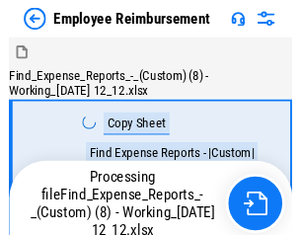
scroll to position [67, 0]
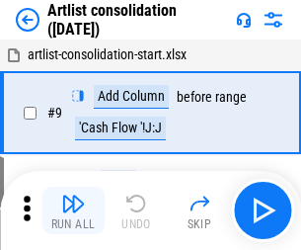
click at [73, 210] on img "button" at bounding box center [73, 204] width 24 height 24
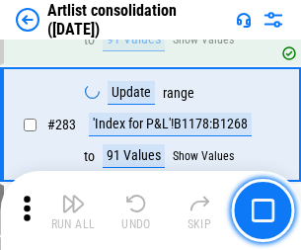
scroll to position [8167, 0]
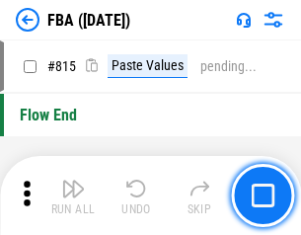
scroll to position [17679, 0]
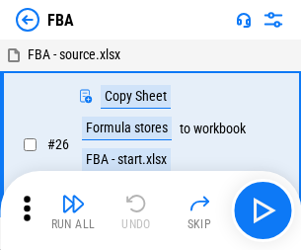
scroll to position [20, 0]
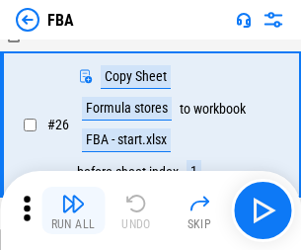
click at [73, 210] on img "button" at bounding box center [73, 204] width 24 height 24
